Goal: Information Seeking & Learning: Learn about a topic

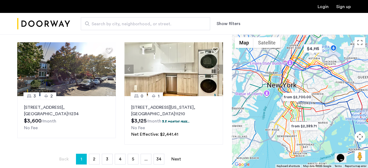
scroll to position [272, 0]
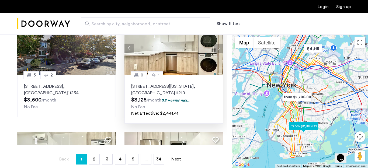
click at [178, 56] on img at bounding box center [173, 48] width 99 height 54
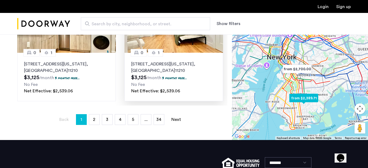
scroll to position [144, 0]
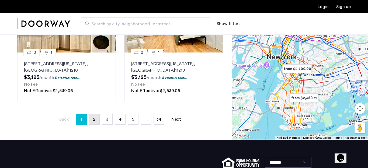
click at [96, 120] on link "page 2" at bounding box center [94, 119] width 10 height 10
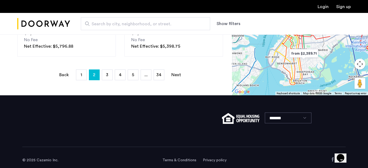
scroll to position [189, 0]
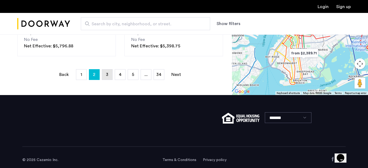
click at [107, 76] on span "3" at bounding box center [107, 74] width 2 height 4
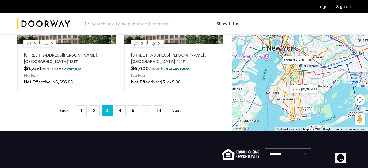
scroll to position [162, 0]
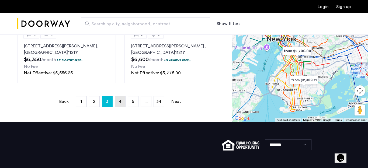
click at [117, 102] on link "page 4" at bounding box center [120, 101] width 10 height 10
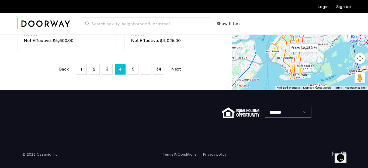
scroll to position [164, 0]
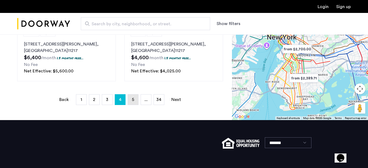
click at [130, 99] on link "page 5" at bounding box center [133, 100] width 10 height 10
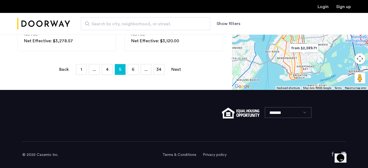
scroll to position [194, 0]
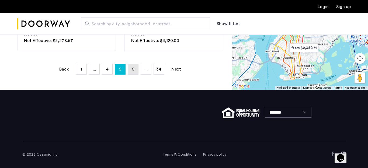
click at [135, 68] on link "page 6" at bounding box center [133, 69] width 10 height 10
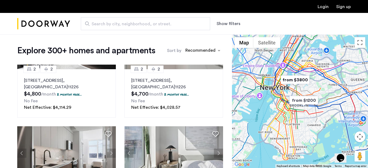
scroll to position [2, 0]
